Goal: Transaction & Acquisition: Purchase product/service

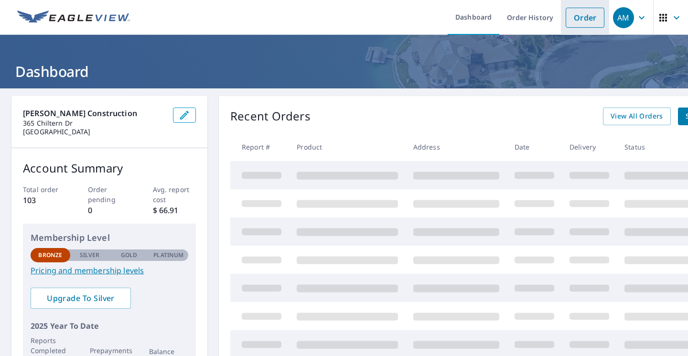
click at [587, 14] on link "Order" at bounding box center [584, 18] width 39 height 20
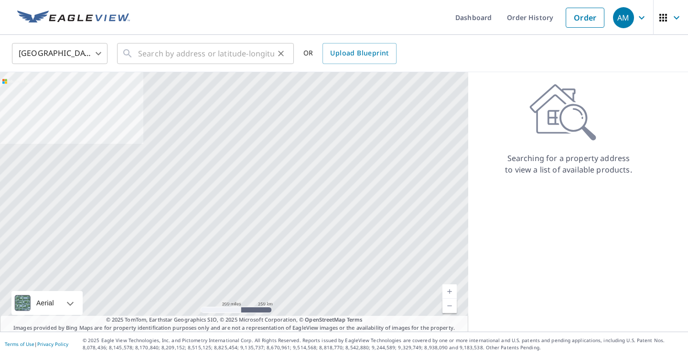
click at [133, 53] on icon at bounding box center [127, 53] width 11 height 11
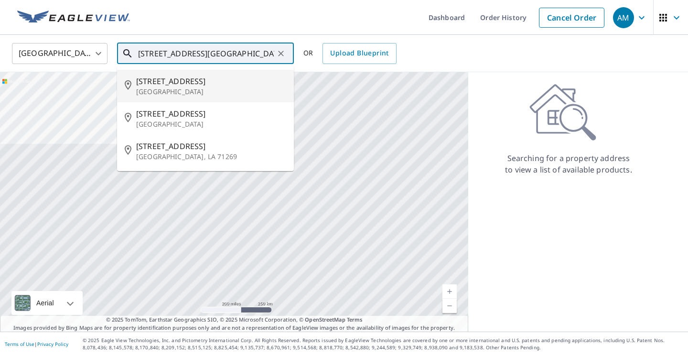
click at [149, 82] on span "[STREET_ADDRESS]" at bounding box center [211, 80] width 150 height 11
type input "[STREET_ADDRESS]"
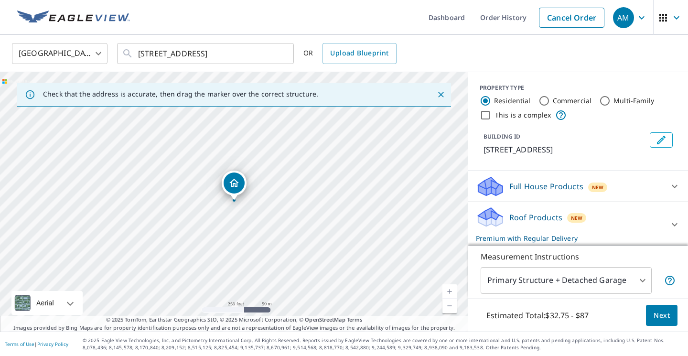
click at [451, 289] on link "Current Level 17, Zoom In" at bounding box center [449, 291] width 14 height 14
click at [451, 289] on link "Current Level 18, Zoom In" at bounding box center [449, 291] width 14 height 14
click at [445, 308] on link "Current Level 20, Zoom Out" at bounding box center [449, 305] width 14 height 14
click at [445, 308] on link "Current Level 19, Zoom Out" at bounding box center [449, 305] width 14 height 14
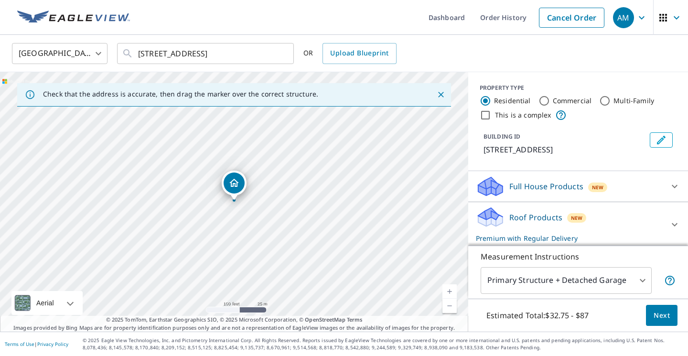
click at [451, 291] on link "Current Level 18, Zoom In" at bounding box center [449, 291] width 14 height 14
click at [340, 121] on div "[STREET_ADDRESS]" at bounding box center [234, 201] width 468 height 259
click at [447, 307] on link "Current Level 19, Zoom Out" at bounding box center [449, 305] width 14 height 14
click at [447, 308] on link "Current Level 18, Zoom Out" at bounding box center [449, 305] width 14 height 14
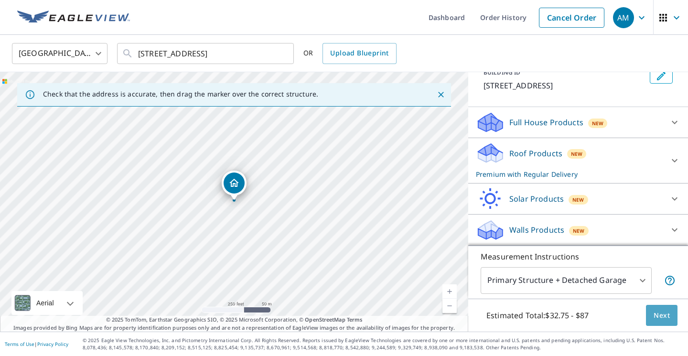
click at [665, 312] on span "Next" at bounding box center [661, 315] width 16 height 12
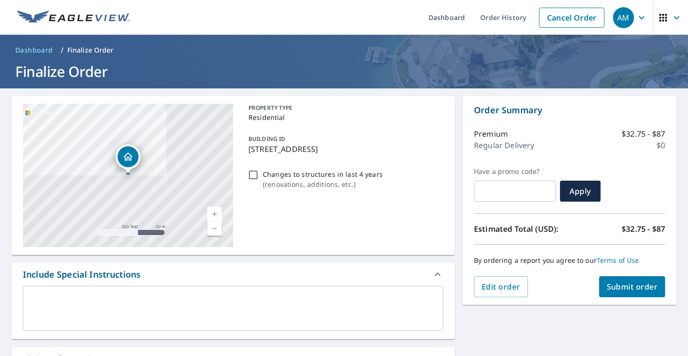
click at [639, 291] on span "Submit order" at bounding box center [632, 286] width 51 height 11
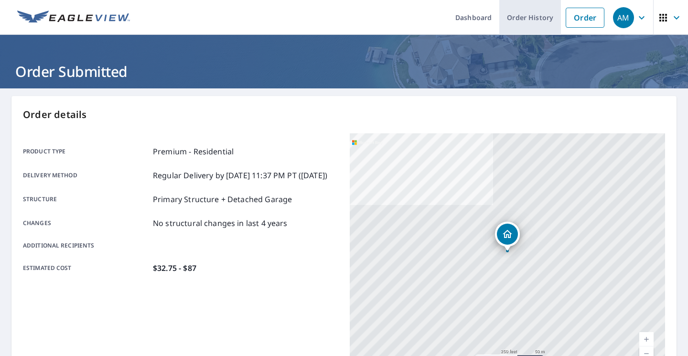
click at [533, 22] on link "Order History" at bounding box center [530, 17] width 62 height 35
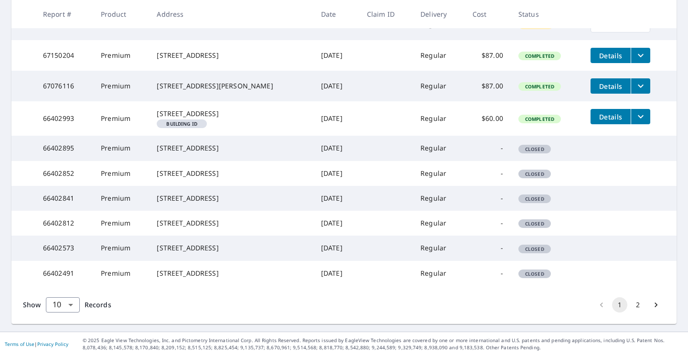
scroll to position [280, 0]
click at [638, 306] on button "2" at bounding box center [637, 304] width 15 height 15
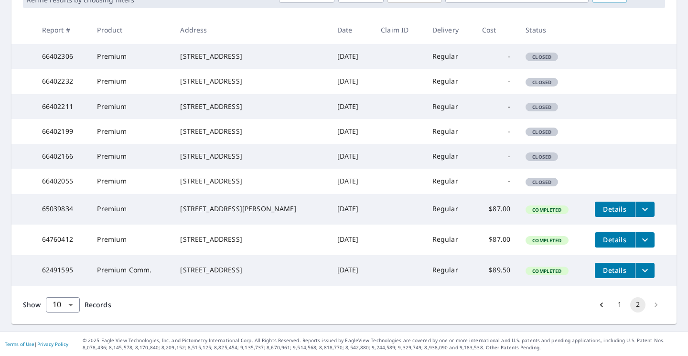
scroll to position [235, 0]
click at [654, 303] on li "pagination navigation" at bounding box center [656, 304] width 18 height 15
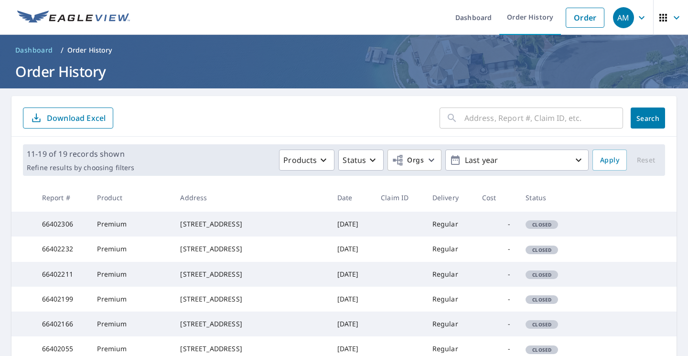
scroll to position [0, 0]
click at [641, 16] on icon "button" at bounding box center [641, 17] width 11 height 11
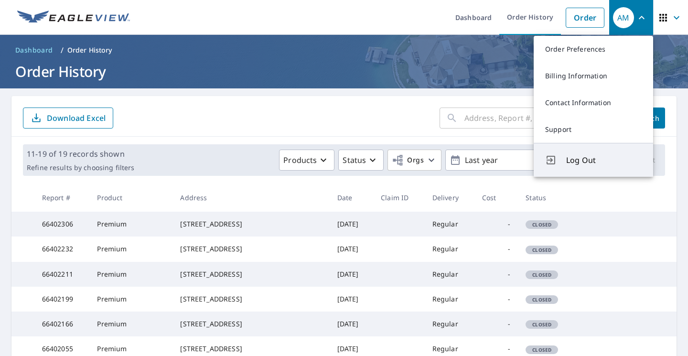
click at [586, 162] on span "Log Out" at bounding box center [603, 159] width 75 height 11
